Goal: Browse casually: Explore the website without a specific task or goal

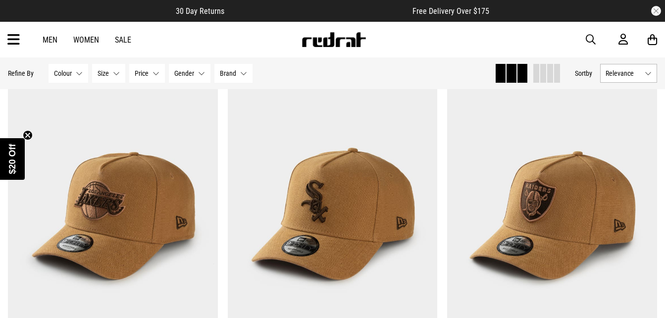
scroll to position [2955, 0]
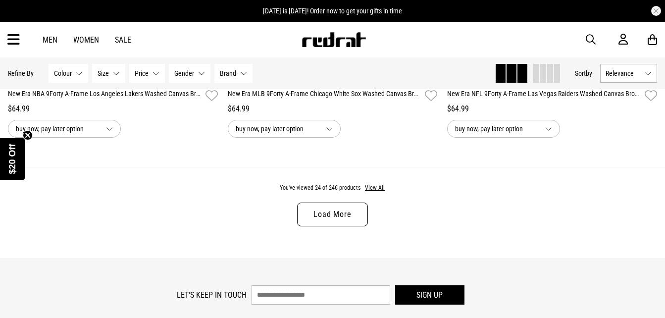
click at [347, 225] on link "Load More" at bounding box center [332, 214] width 70 height 24
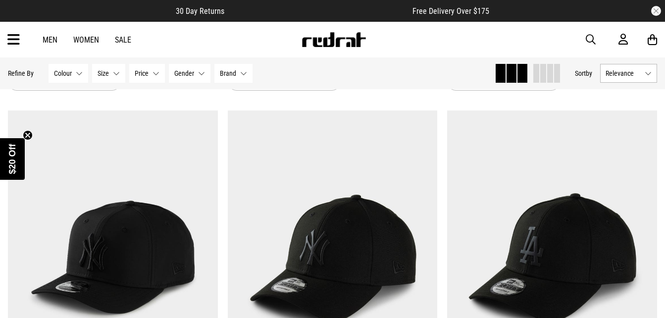
scroll to position [5853, 0]
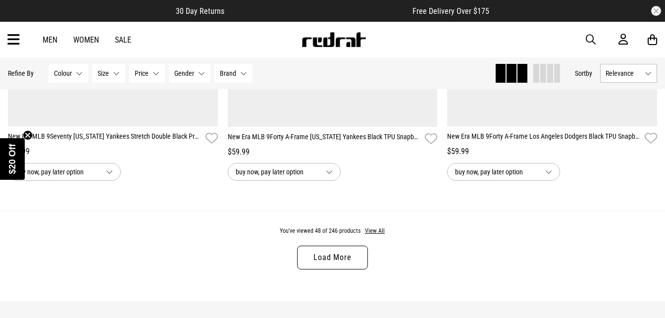
click at [343, 253] on link "Load More" at bounding box center [332, 257] width 70 height 24
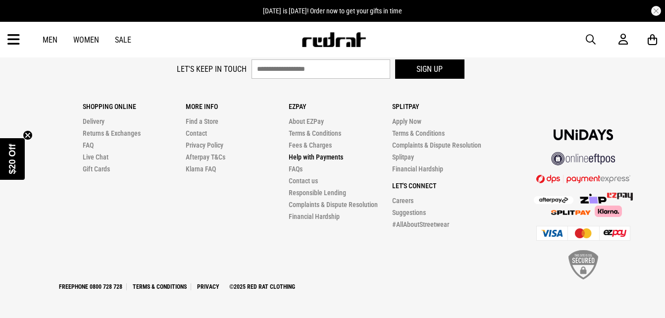
scroll to position [8797, 0]
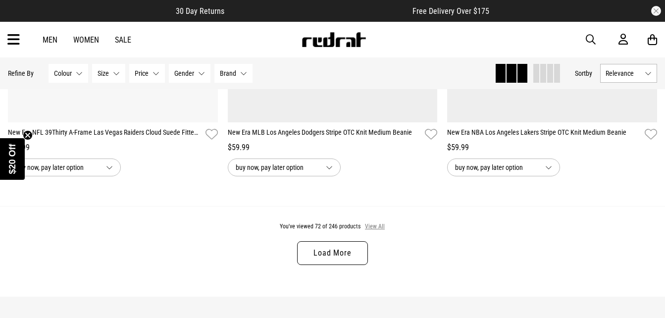
click at [376, 231] on button "View All" at bounding box center [374, 226] width 21 height 9
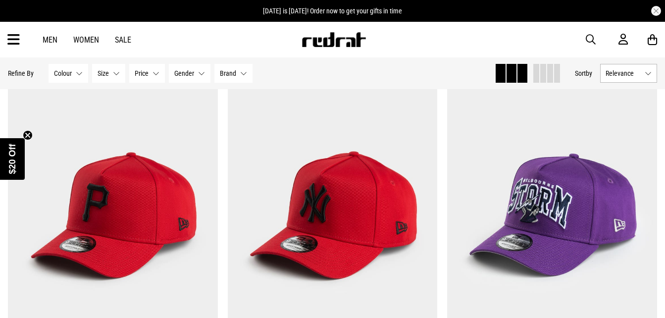
scroll to position [10067, 0]
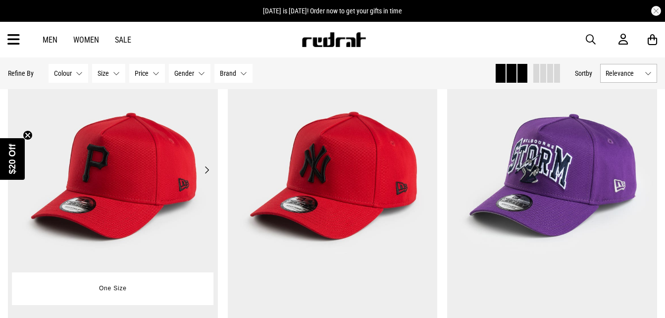
click at [206, 194] on img at bounding box center [113, 176] width 210 height 294
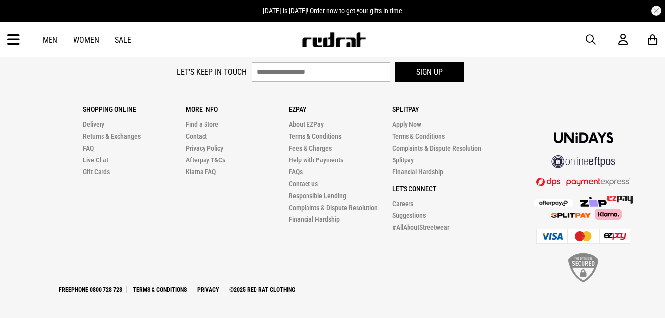
scroll to position [2957, 0]
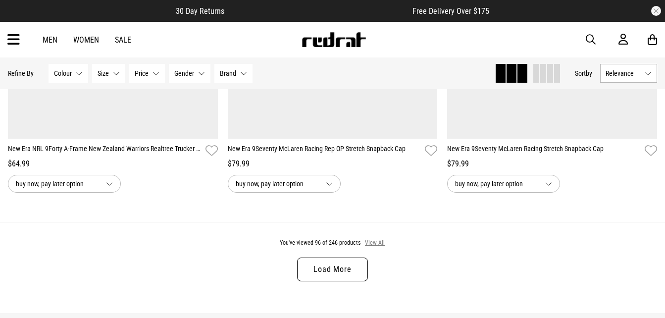
click at [368, 247] on button "View All" at bounding box center [374, 243] width 21 height 9
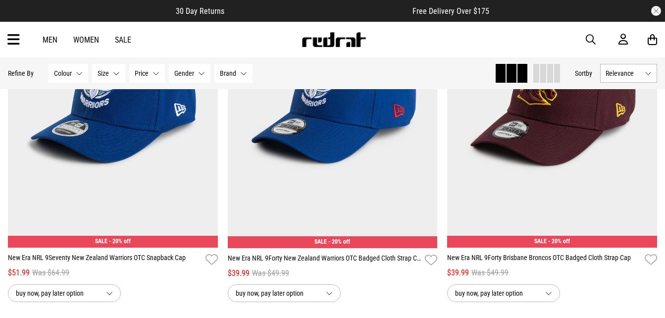
scroll to position [9006, 0]
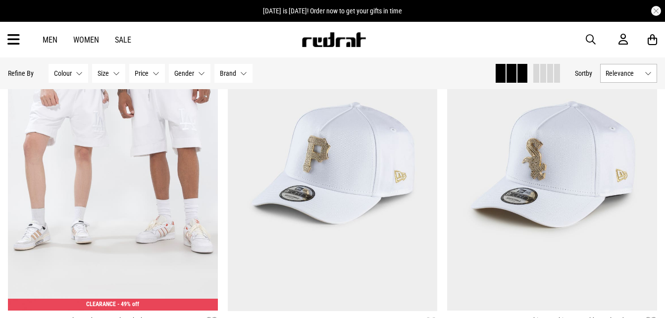
scroll to position [11884, 0]
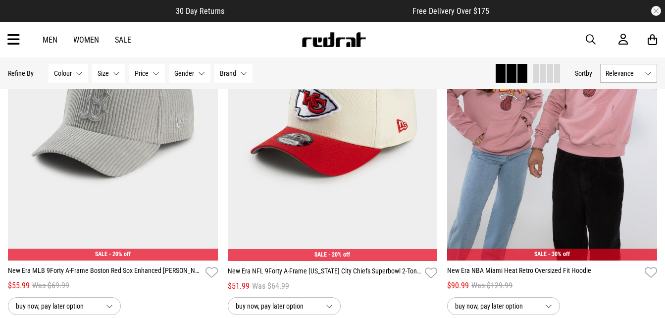
scroll to position [17814, 0]
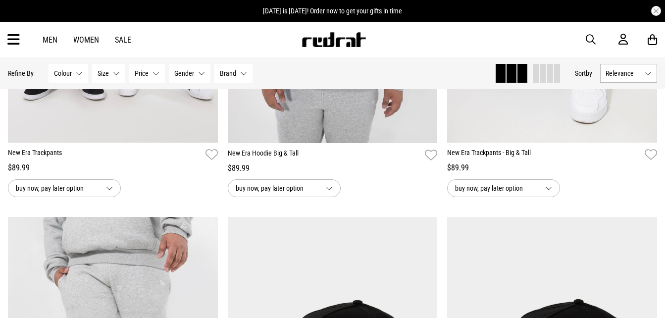
scroll to position [18667, 0]
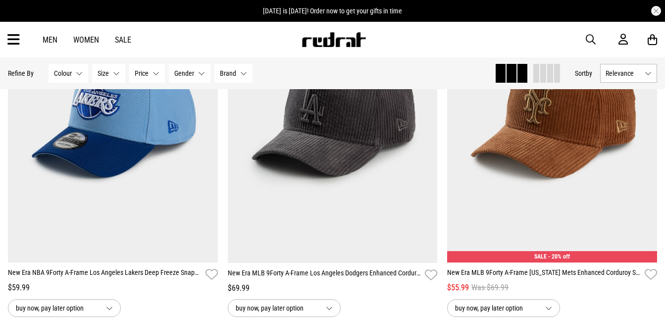
scroll to position [16612, 0]
